Goal: Check status

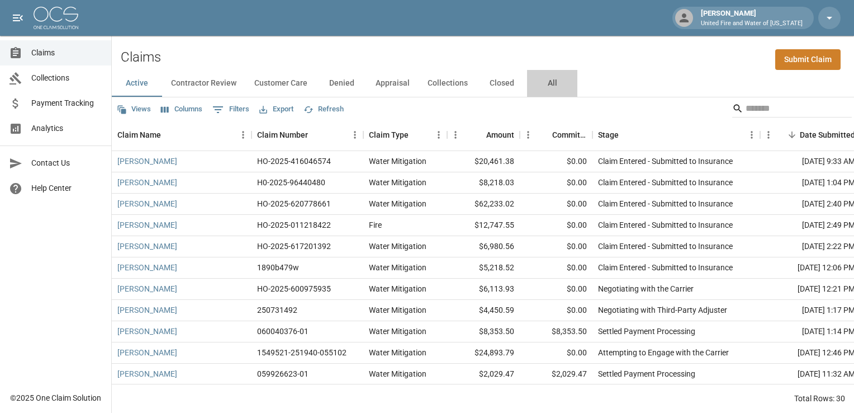
click at [544, 87] on button "All" at bounding box center [552, 83] width 50 height 27
click at [764, 105] on input "Search" at bounding box center [790, 109] width 89 height 18
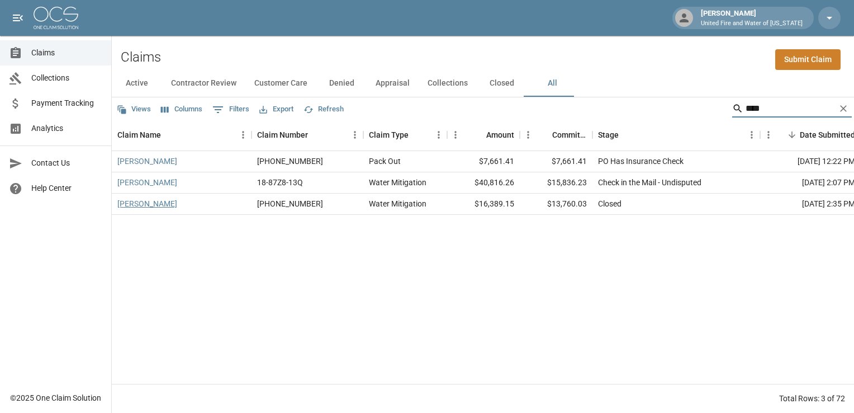
type input "****"
click at [143, 205] on link "[PERSON_NAME]" at bounding box center [147, 203] width 60 height 11
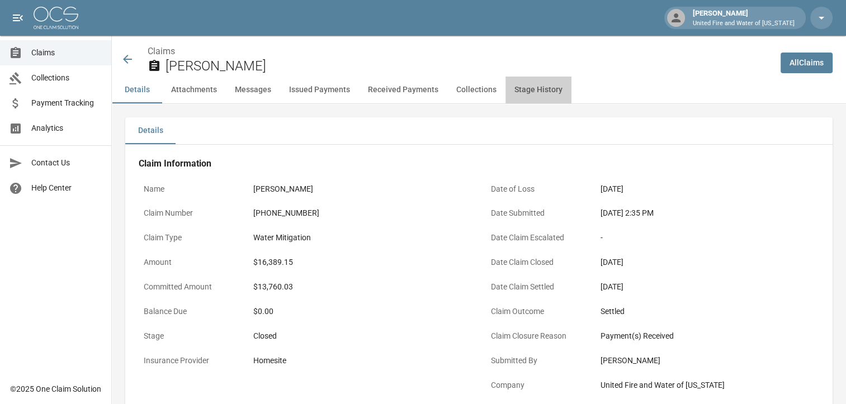
click at [533, 91] on button "Stage History" at bounding box center [538, 90] width 66 height 27
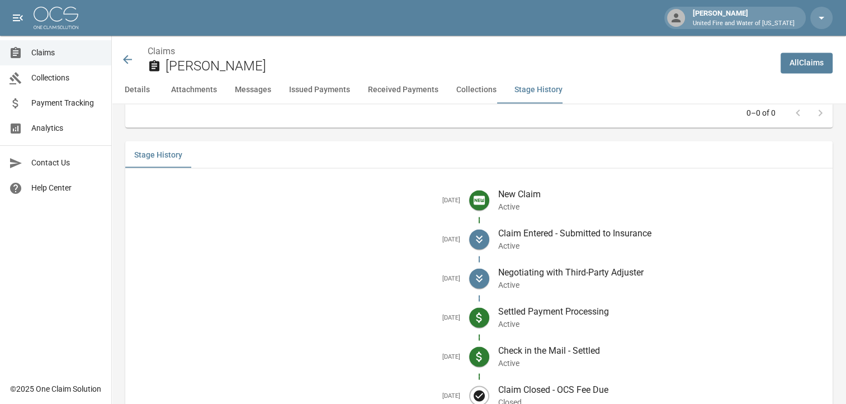
scroll to position [2065, 0]
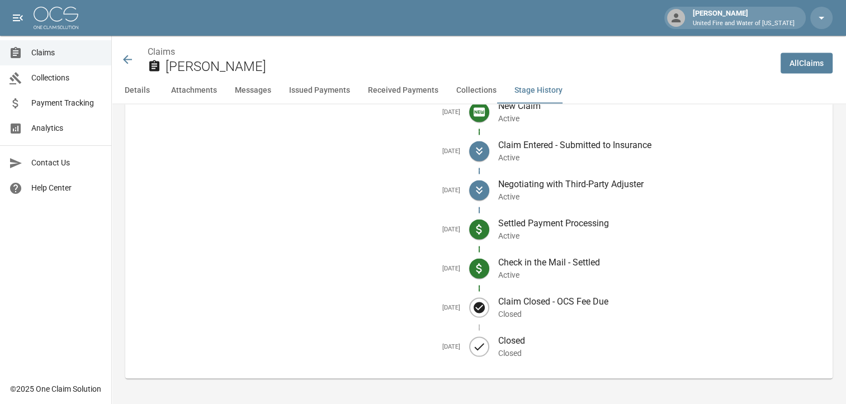
click at [127, 59] on icon at bounding box center [127, 59] width 9 height 9
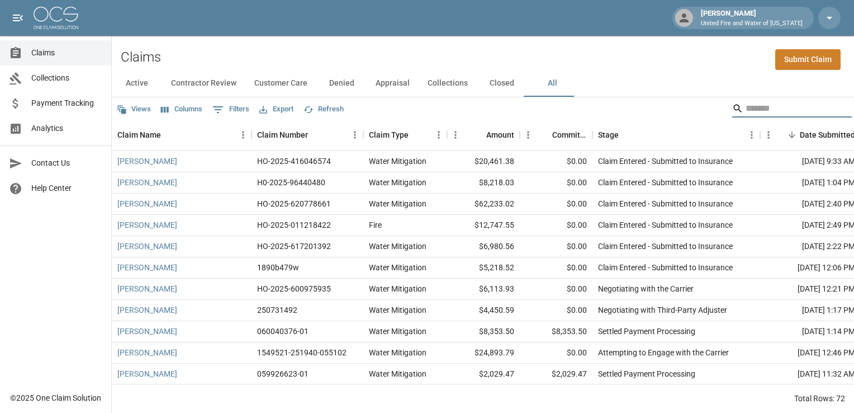
click at [748, 115] on input "Search" at bounding box center [790, 109] width 89 height 18
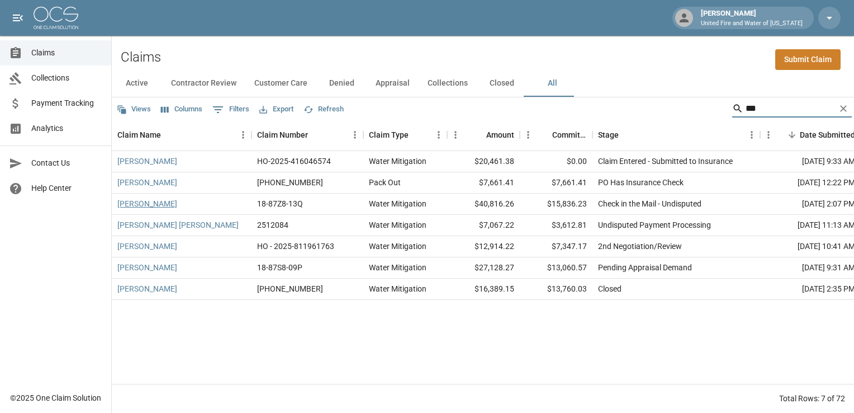
type input "***"
click at [148, 204] on link "[PERSON_NAME]" at bounding box center [147, 203] width 60 height 11
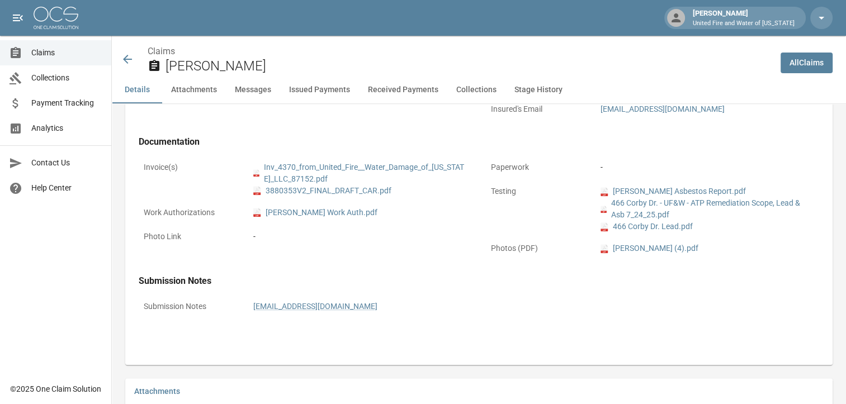
scroll to position [447, 0]
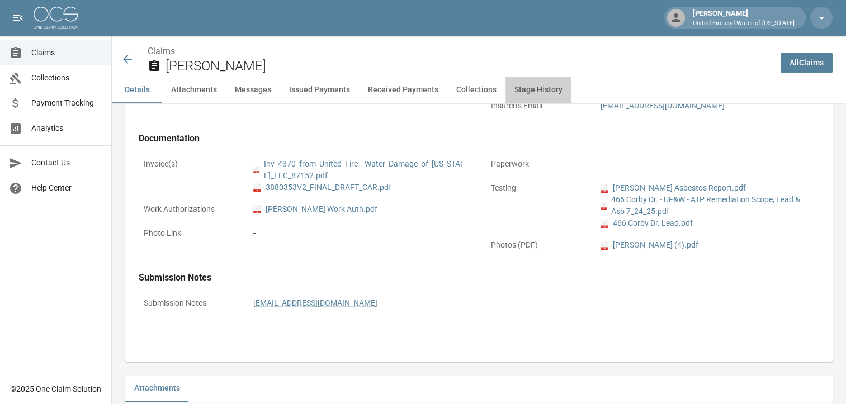
click at [529, 92] on button "Stage History" at bounding box center [538, 90] width 66 height 27
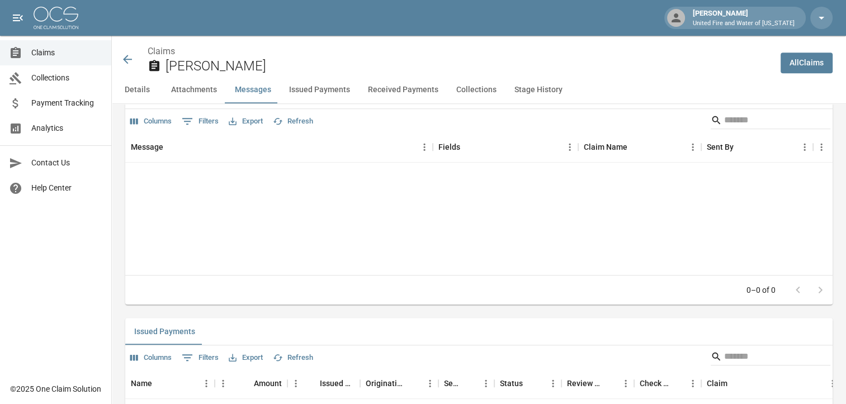
scroll to position [1149, 0]
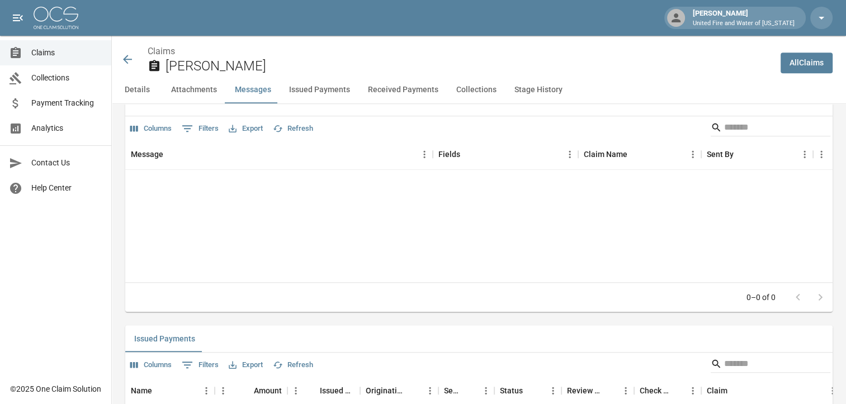
click at [130, 57] on icon at bounding box center [127, 59] width 13 height 13
